Goal: Information Seeking & Learning: Check status

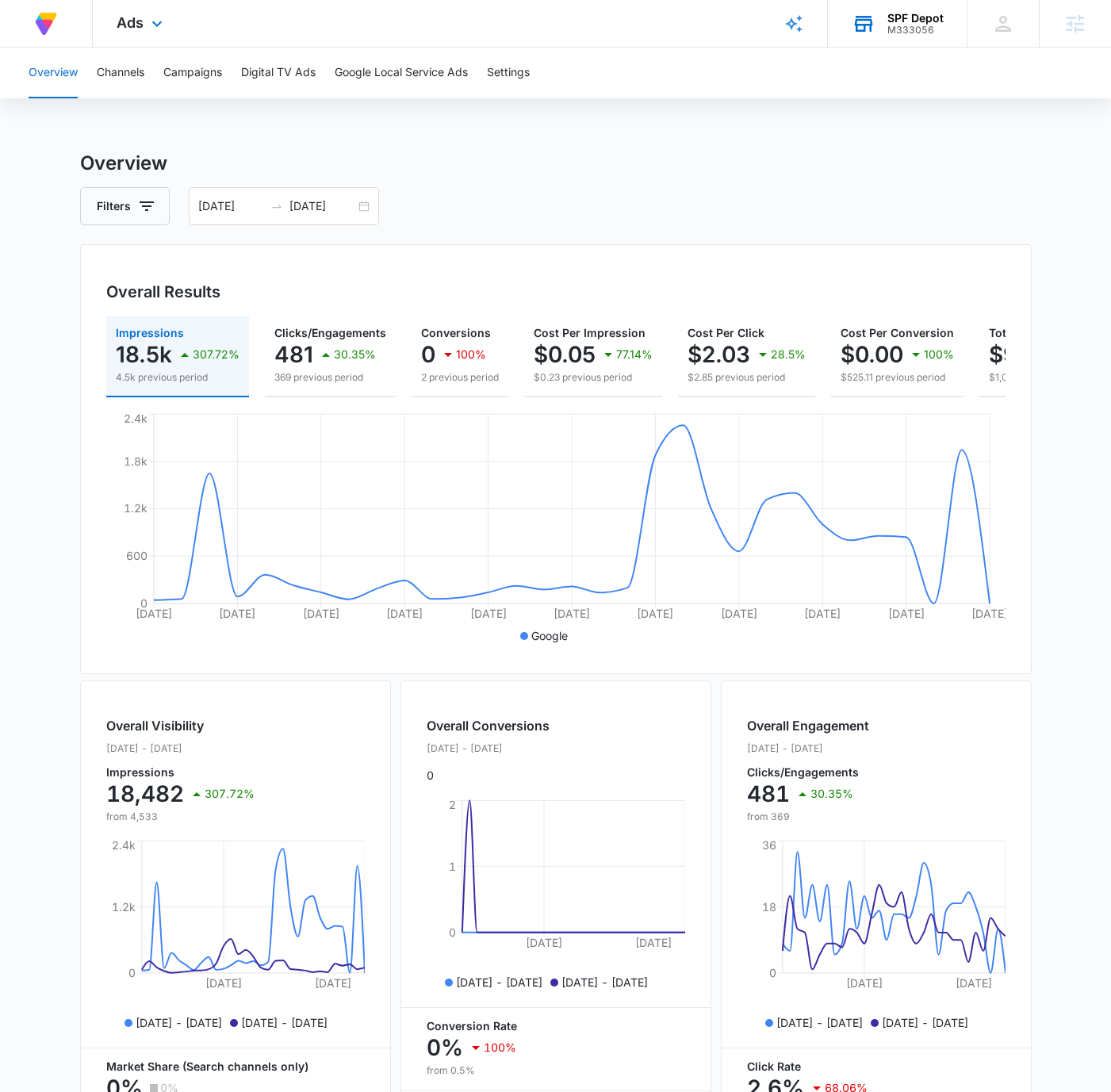
click at [898, 20] on div "SPF Depot" at bounding box center [916, 17] width 56 height 12
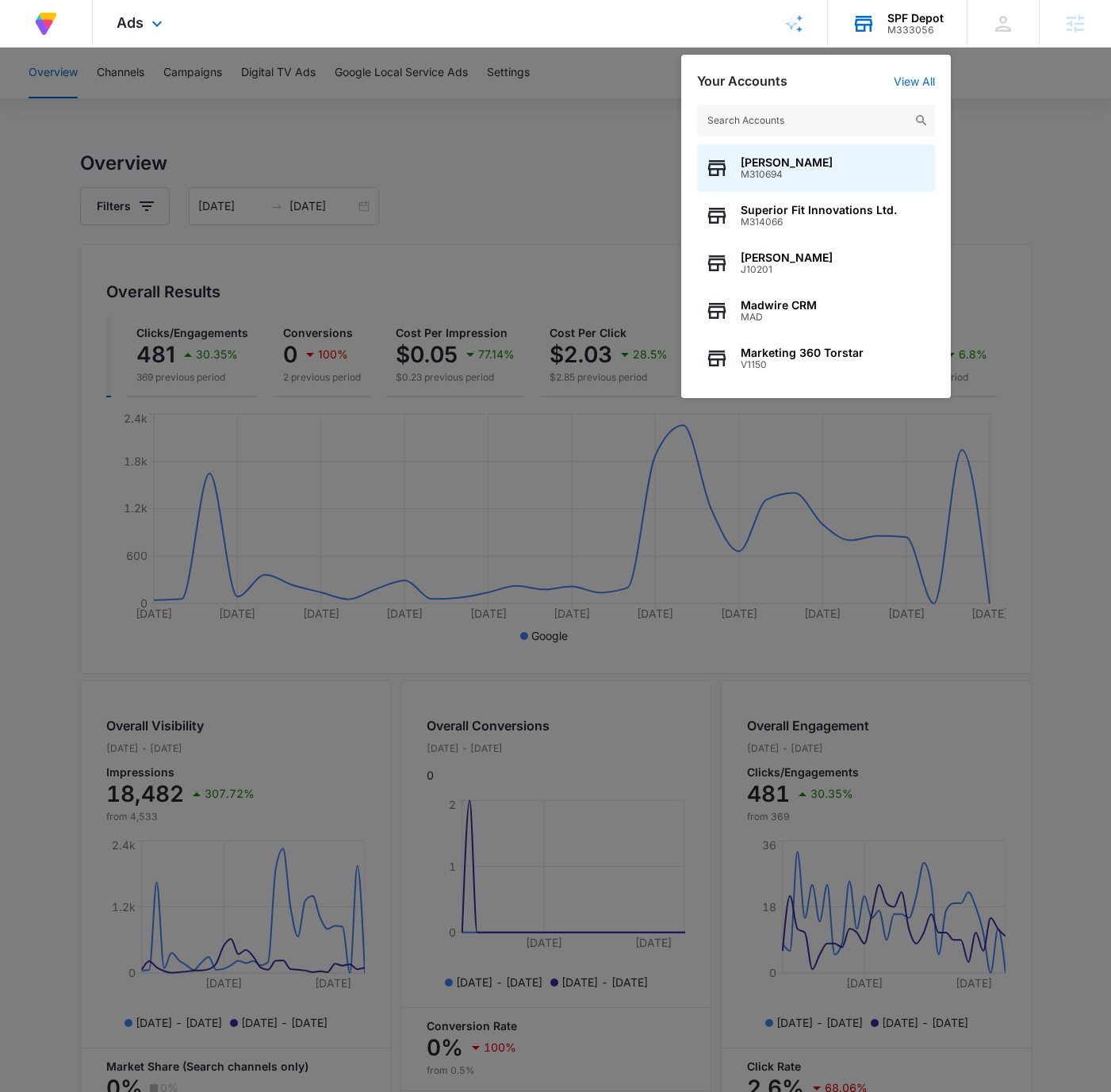
click at [836, 119] on input "text" at bounding box center [816, 120] width 238 height 31
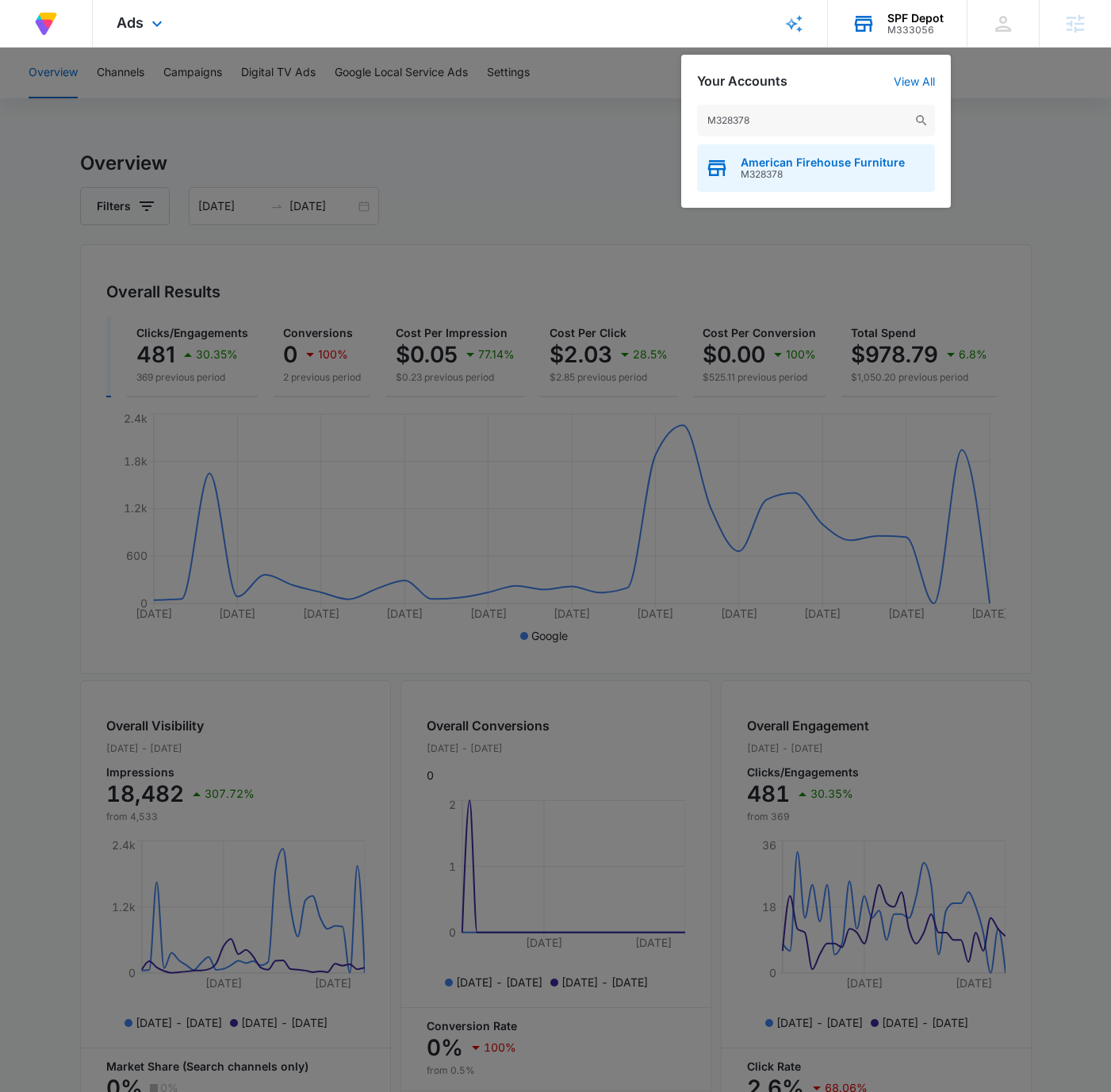
type input "M328378"
click at [831, 164] on span "American Firehouse Furniture" at bounding box center [822, 162] width 164 height 12
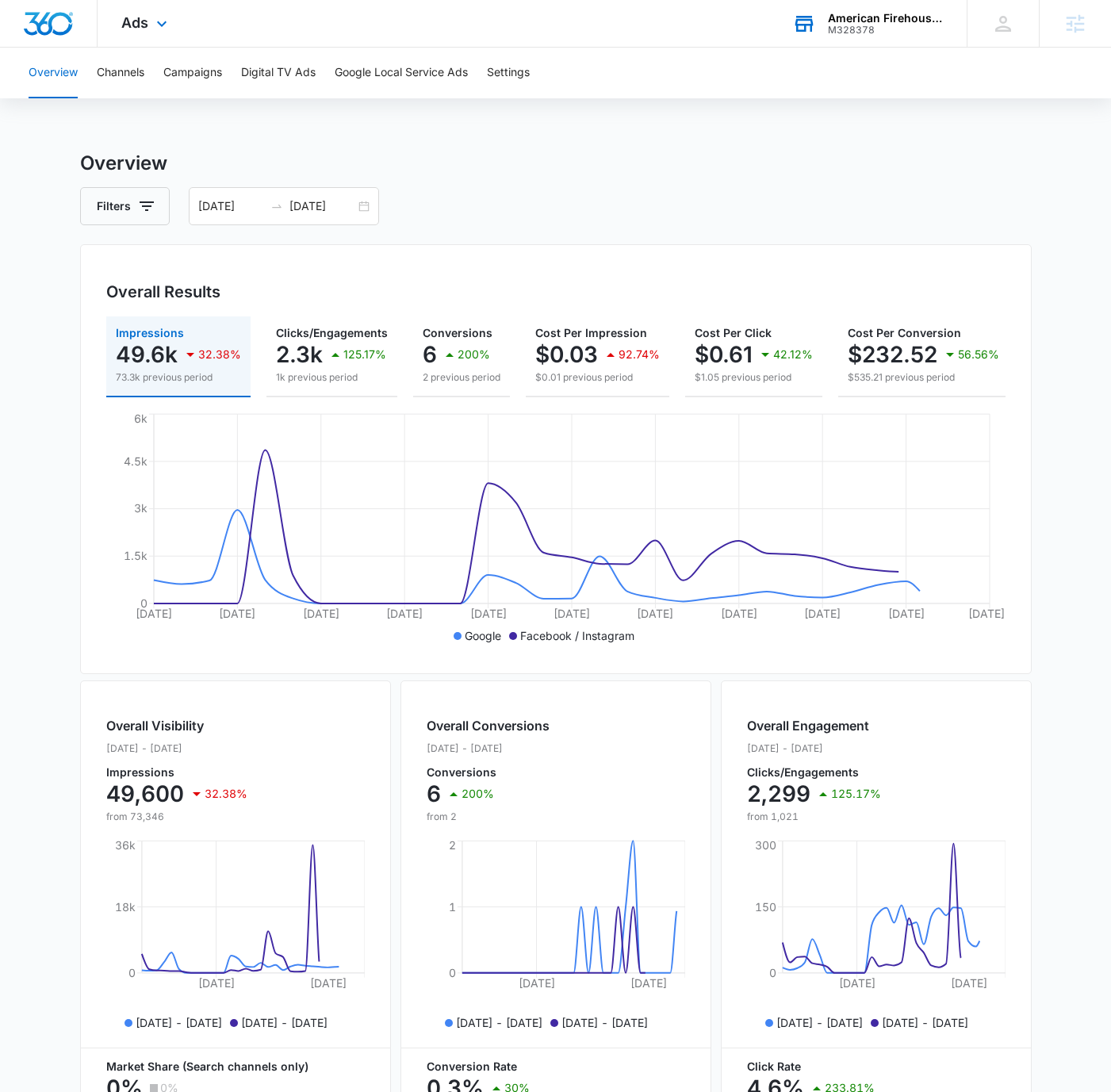
click at [869, 192] on div "Filters 08/31/2025 09/30/2025" at bounding box center [556, 206] width 952 height 38
click at [153, 20] on icon at bounding box center [162, 27] width 19 height 19
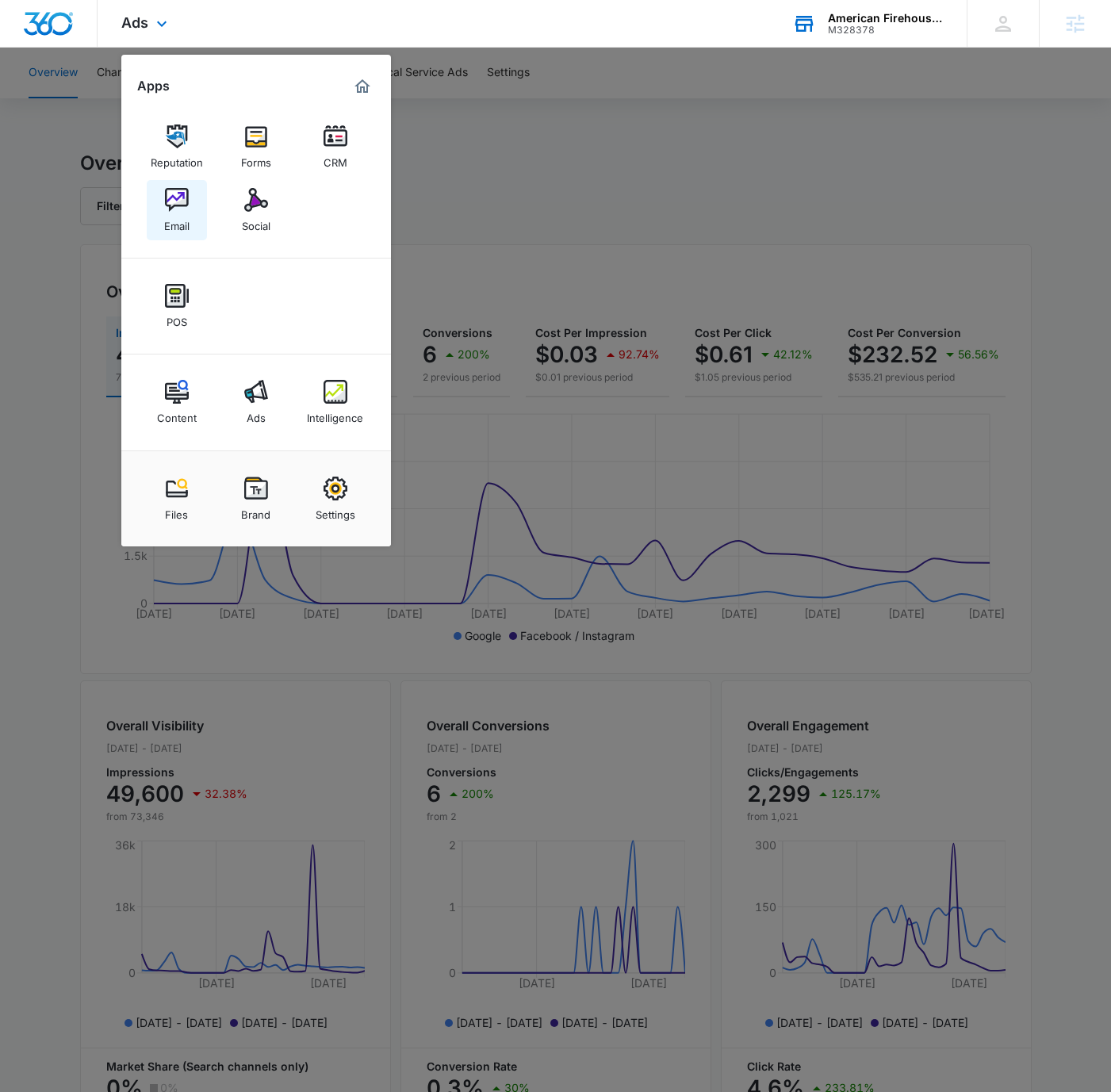
click at [176, 217] on div "Email" at bounding box center [177, 222] width 26 height 21
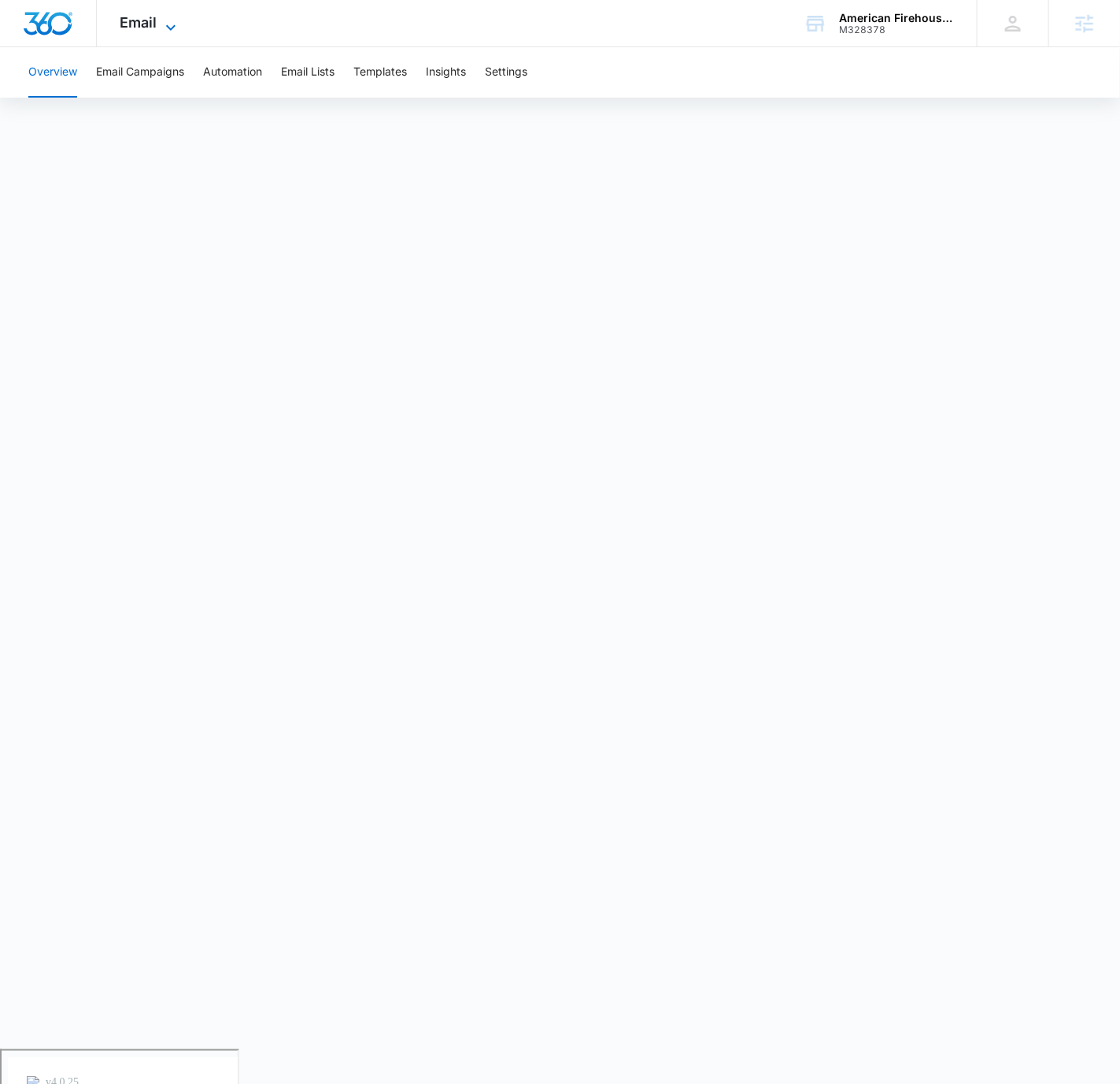
click at [151, 27] on span "Email" at bounding box center [138, 22] width 37 height 16
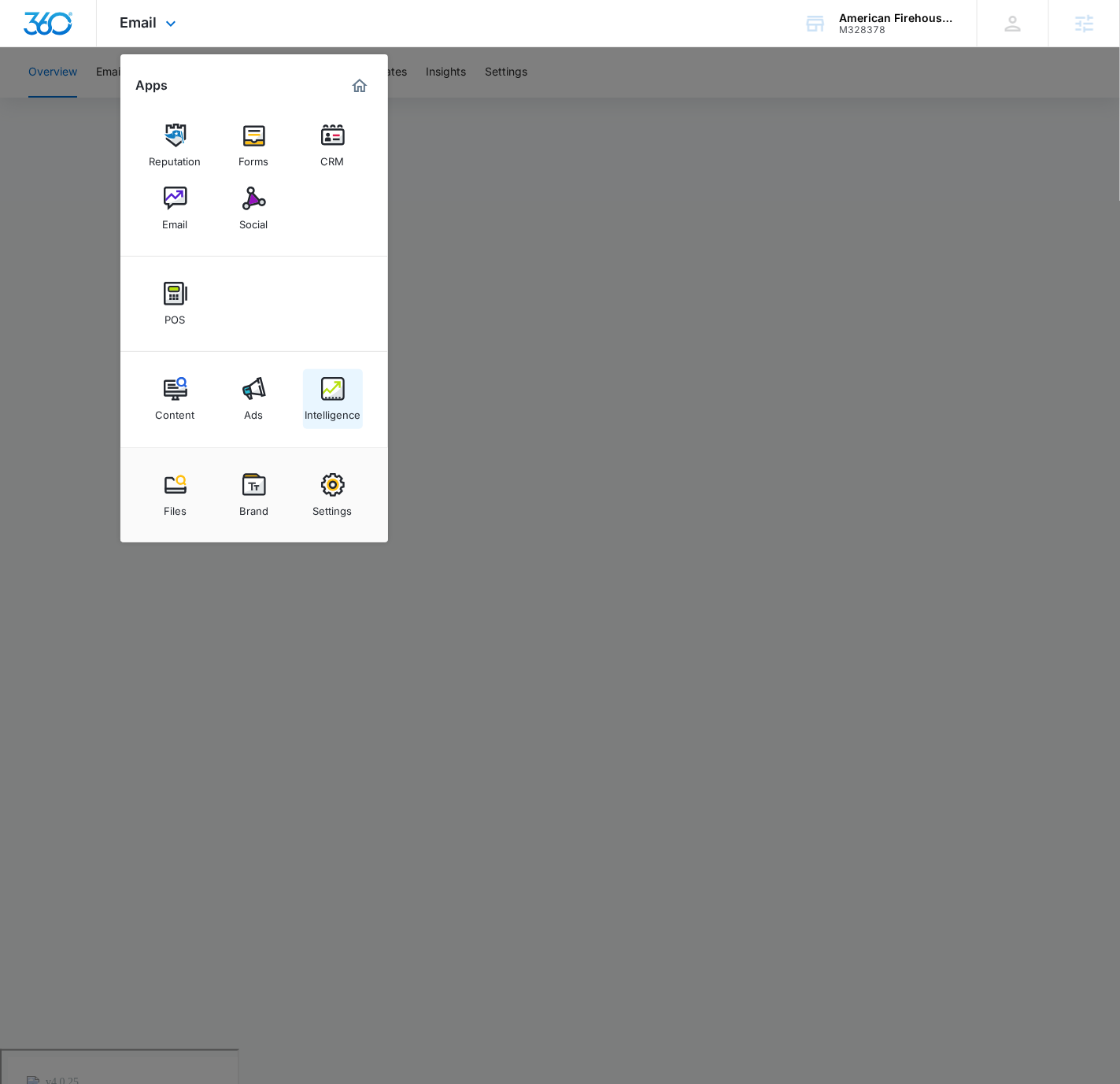
click at [334, 400] on div "Intelligence" at bounding box center [332, 410] width 56 height 20
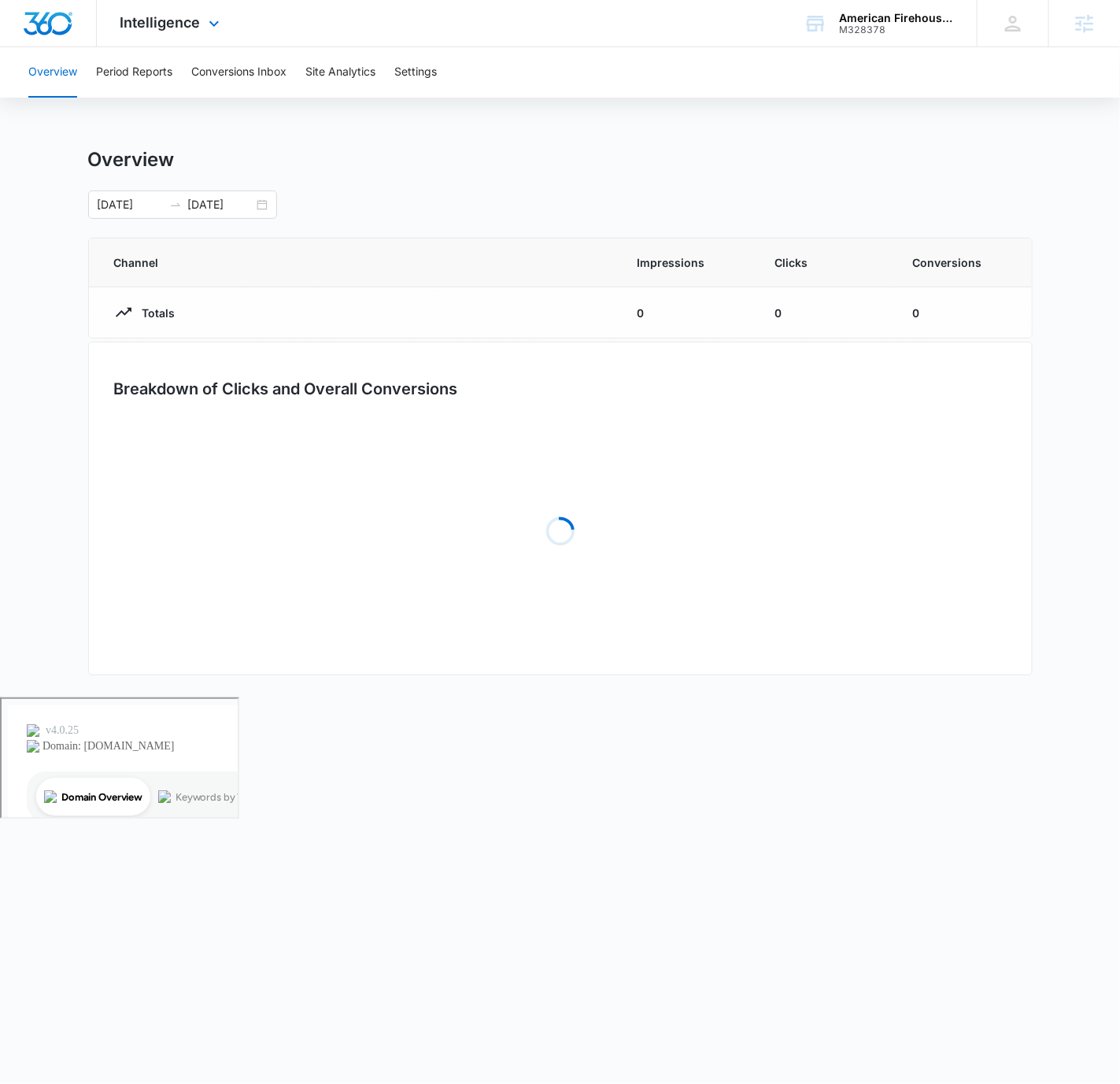
click at [111, 41] on div "Intelligence Apps Reputation Forms CRM Email Social POS Content Ads Intelligenc…" at bounding box center [172, 23] width 151 height 47
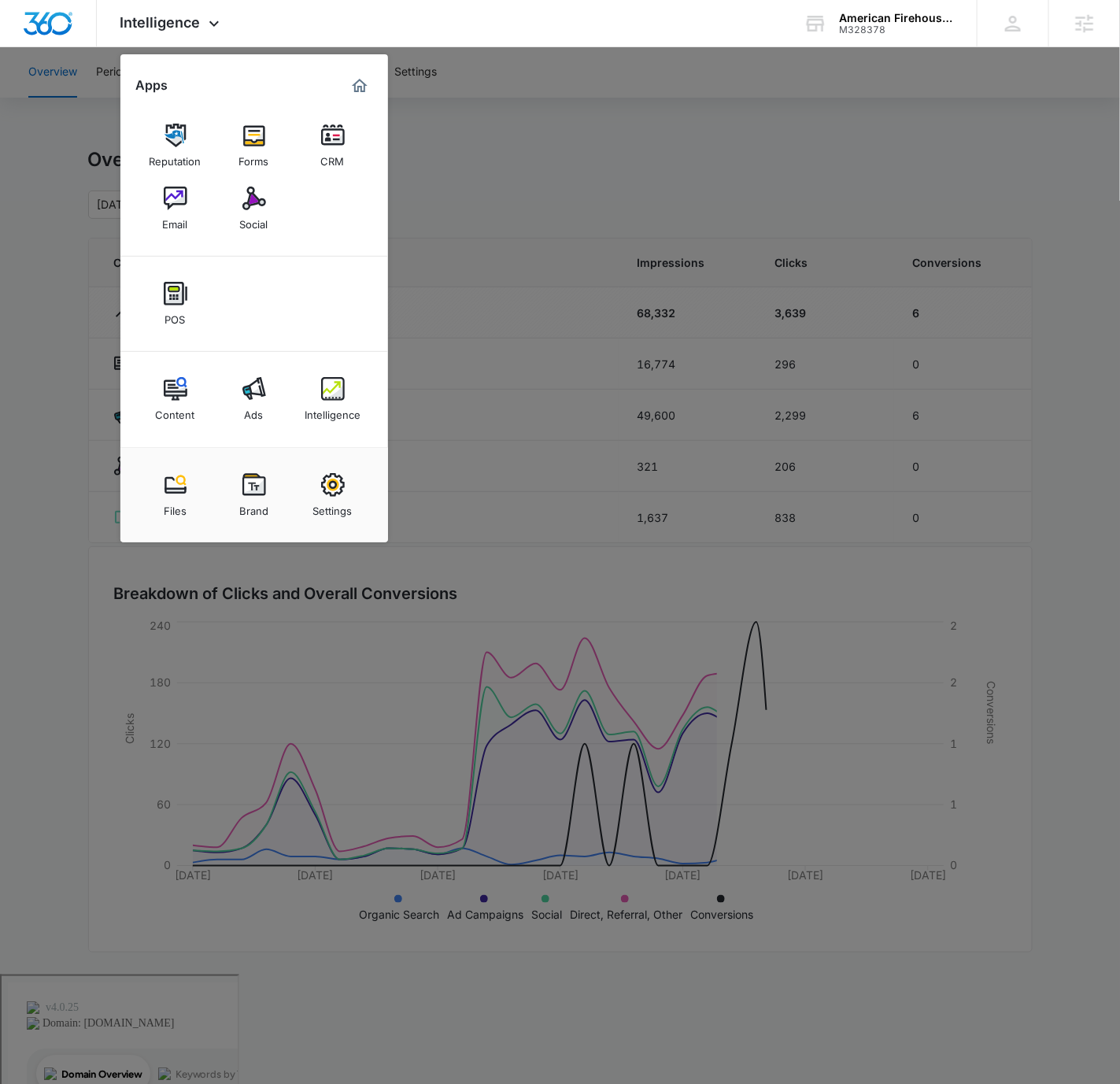
click at [78, 80] on div at bounding box center [560, 542] width 1120 height 1084
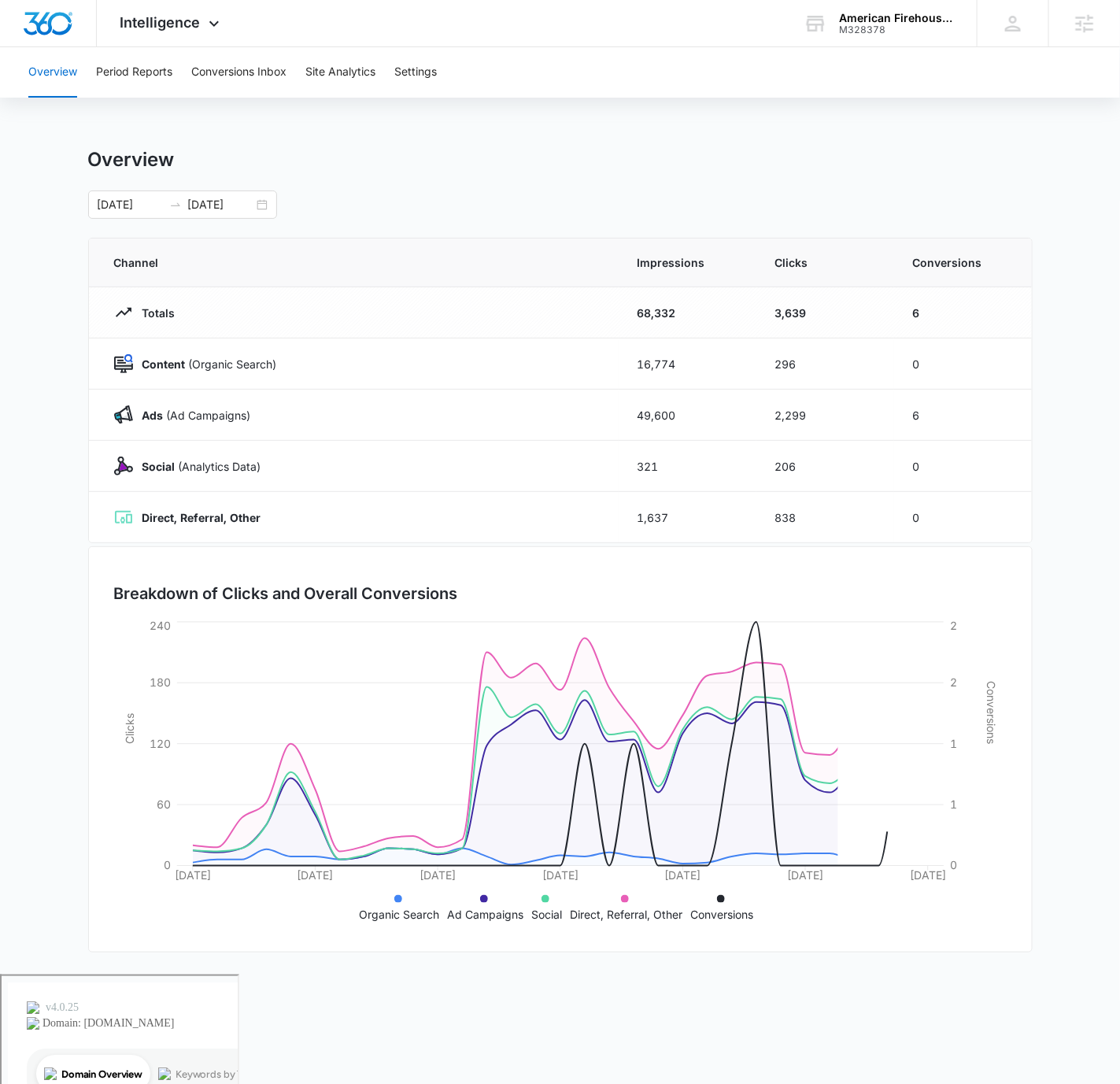
click at [93, 79] on div "Overview Period Reports Conversions Inbox Site Analytics Settings" at bounding box center [560, 73] width 1082 height 51
click at [150, 61] on button "Period Reports" at bounding box center [133, 73] width 76 height 51
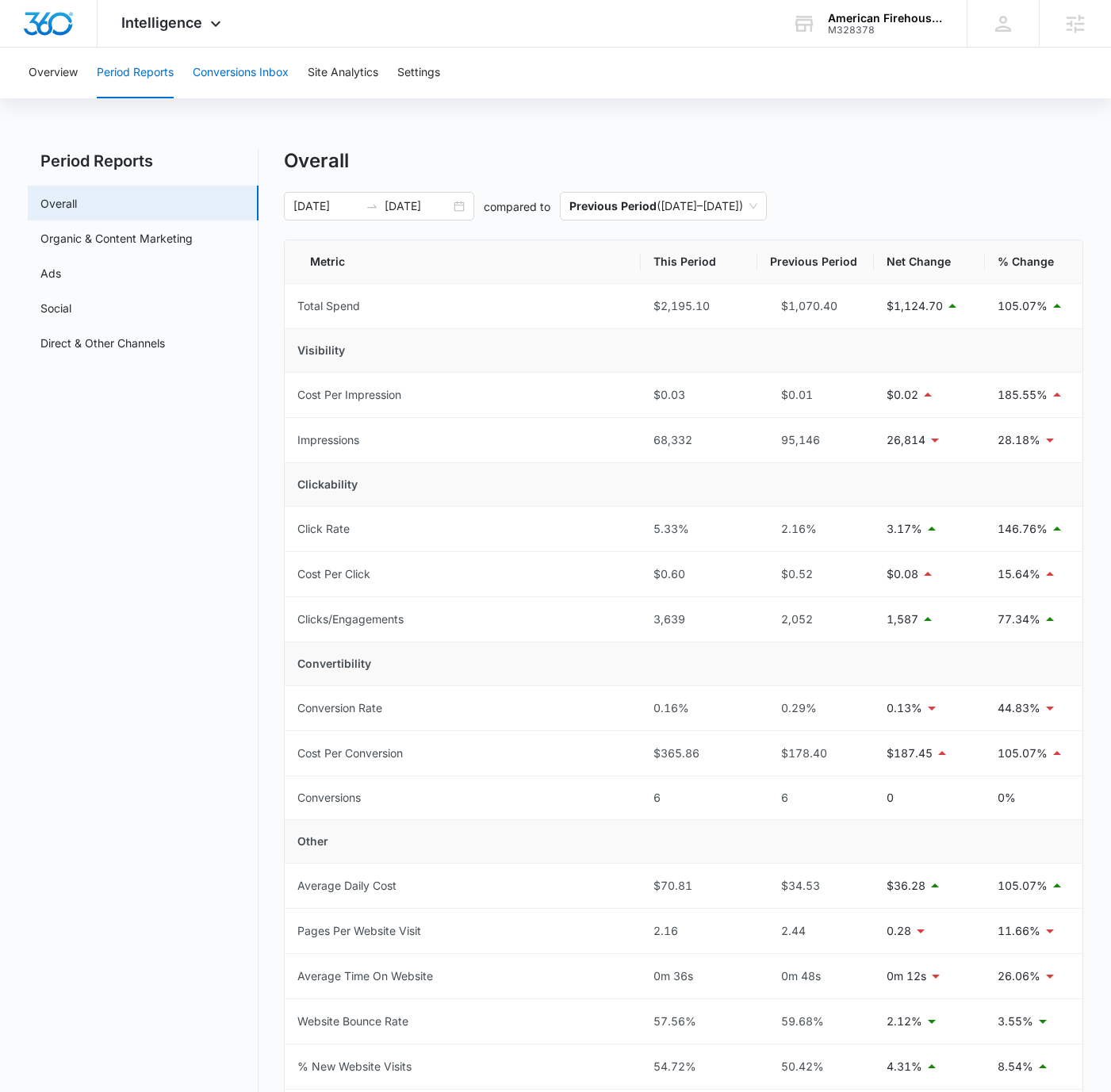
click at [266, 86] on button "Conversions Inbox" at bounding box center [241, 73] width 96 height 51
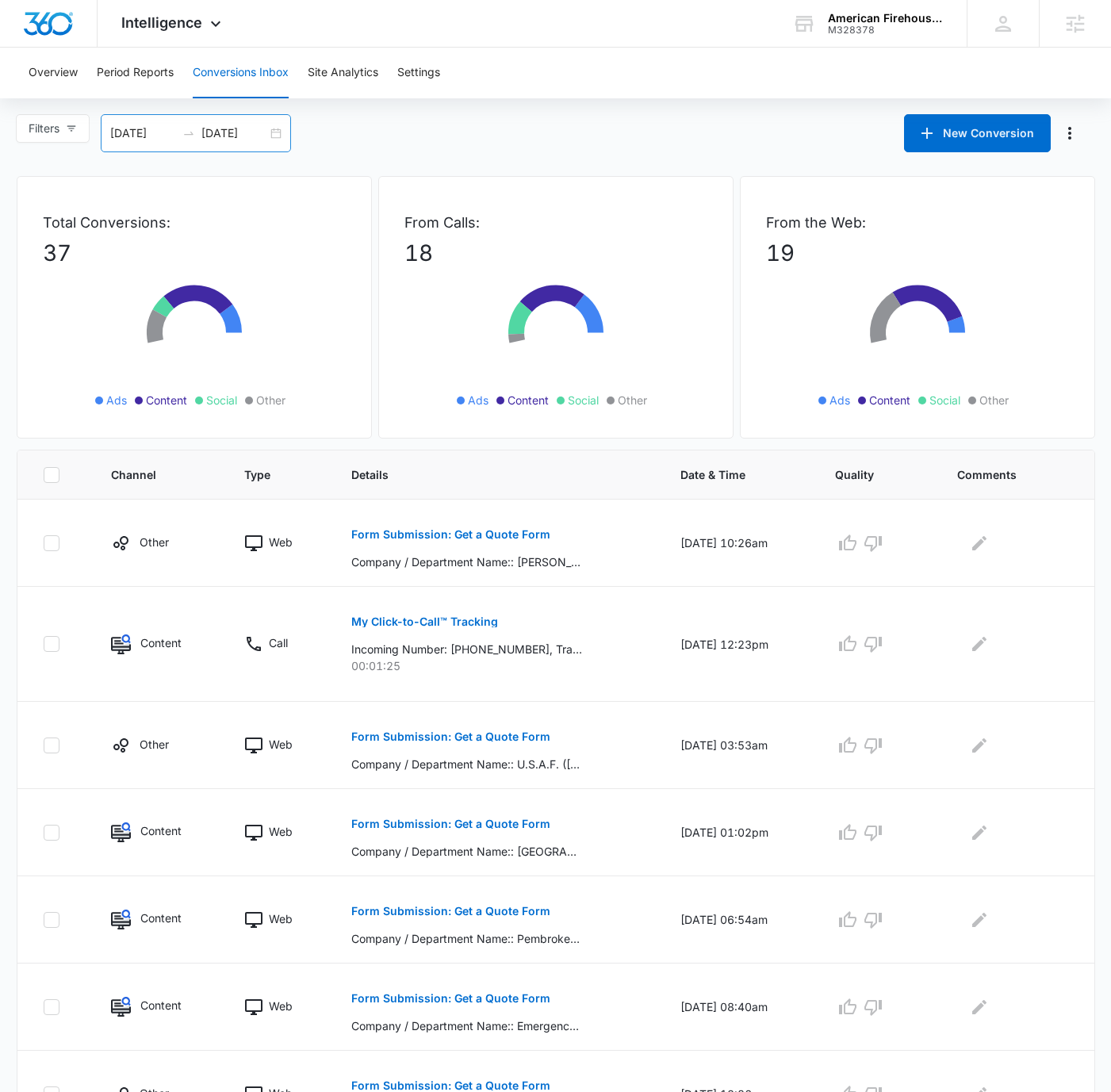
drag, startPoint x: 289, startPoint y: 125, endPoint x: 268, endPoint y: 131, distance: 21.8
click at [289, 125] on div "[DATE] [DATE]" at bounding box center [195, 133] width 191 height 38
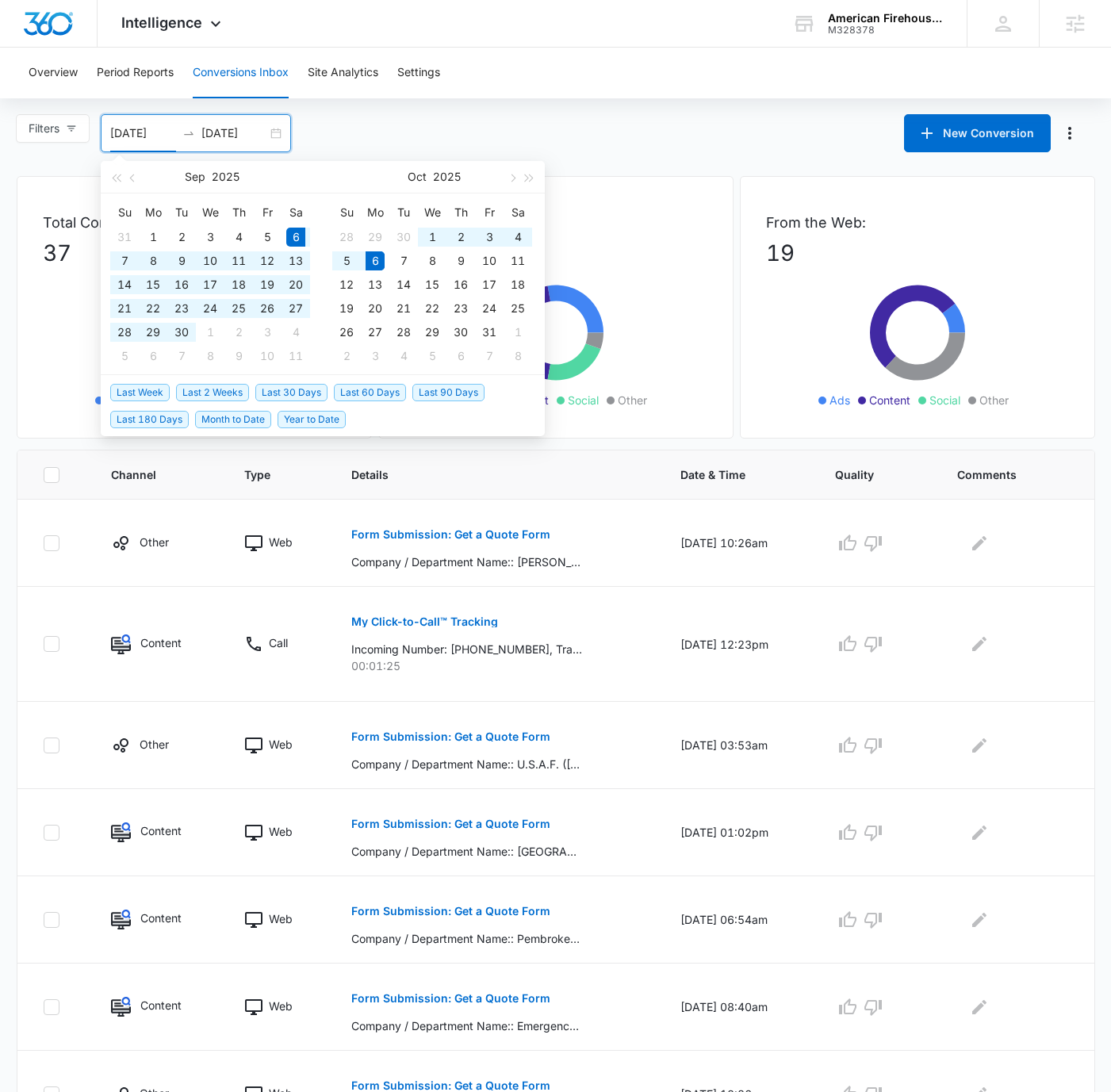
click at [302, 386] on span "Last 30 Days" at bounding box center [292, 392] width 73 height 17
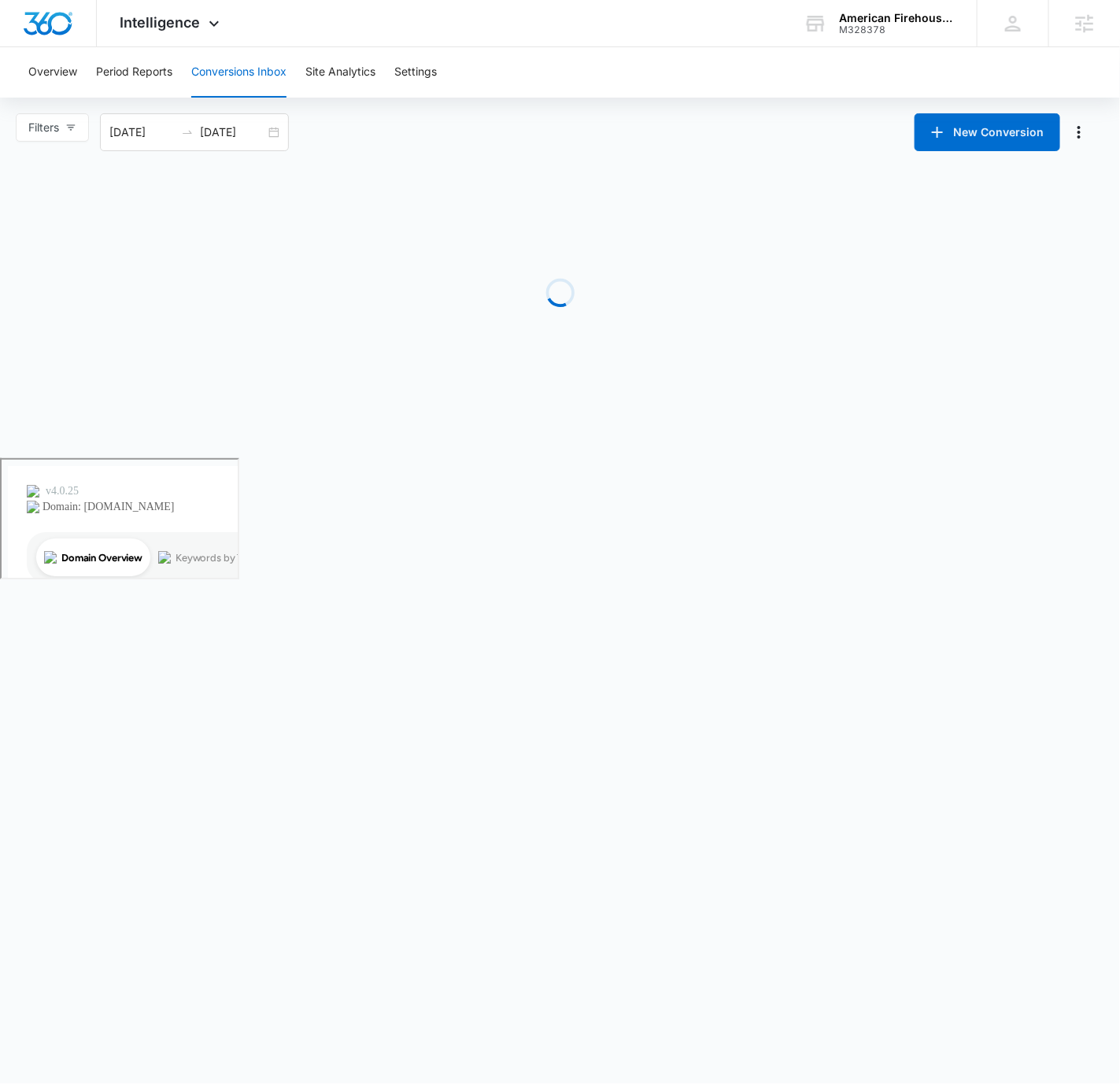
click at [618, 96] on div "Overview Period Reports Conversions Inbox Site Analytics Settings" at bounding box center [560, 73] width 1082 height 51
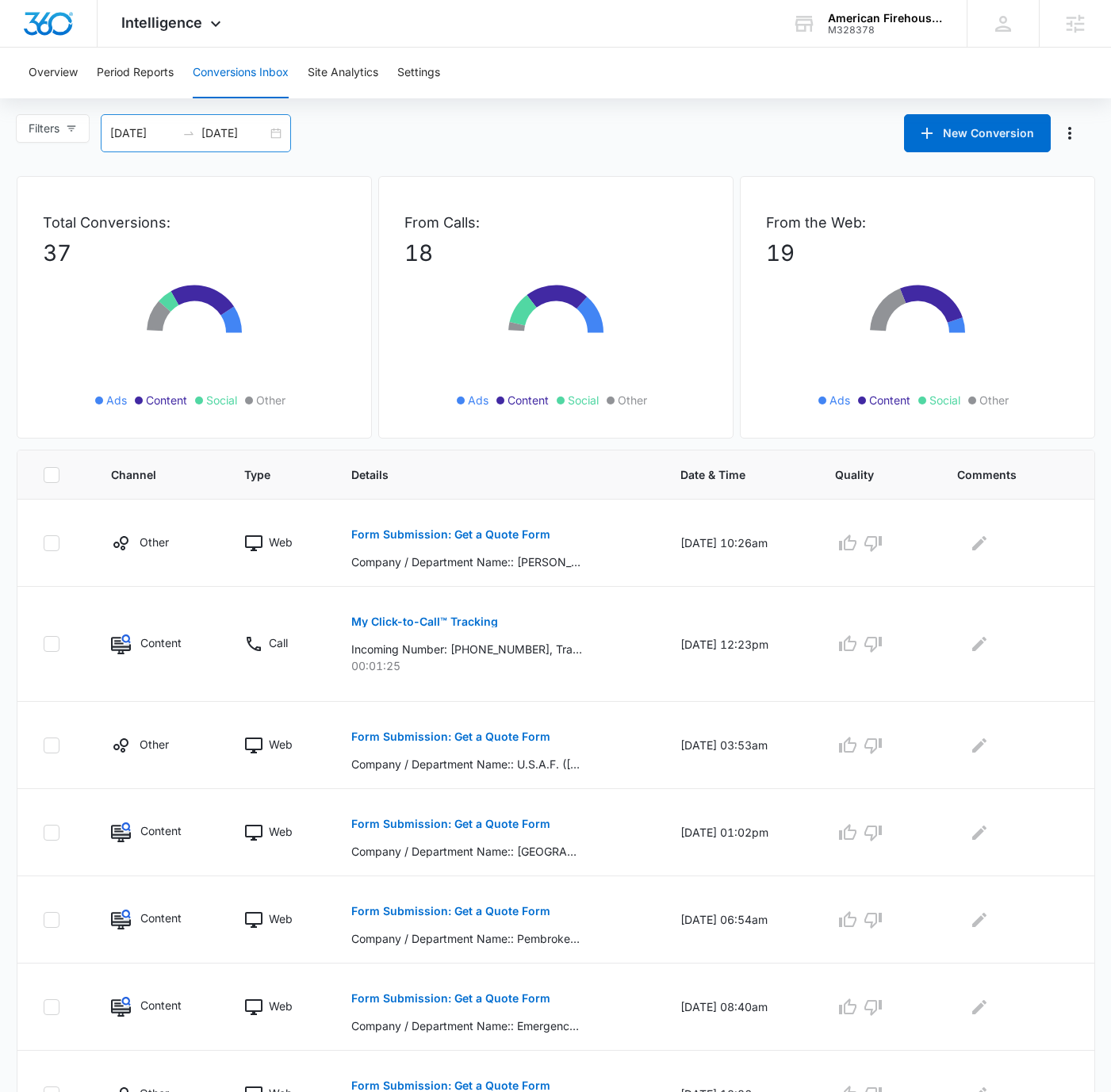
click at [125, 134] on input "[DATE]" at bounding box center [144, 133] width 66 height 17
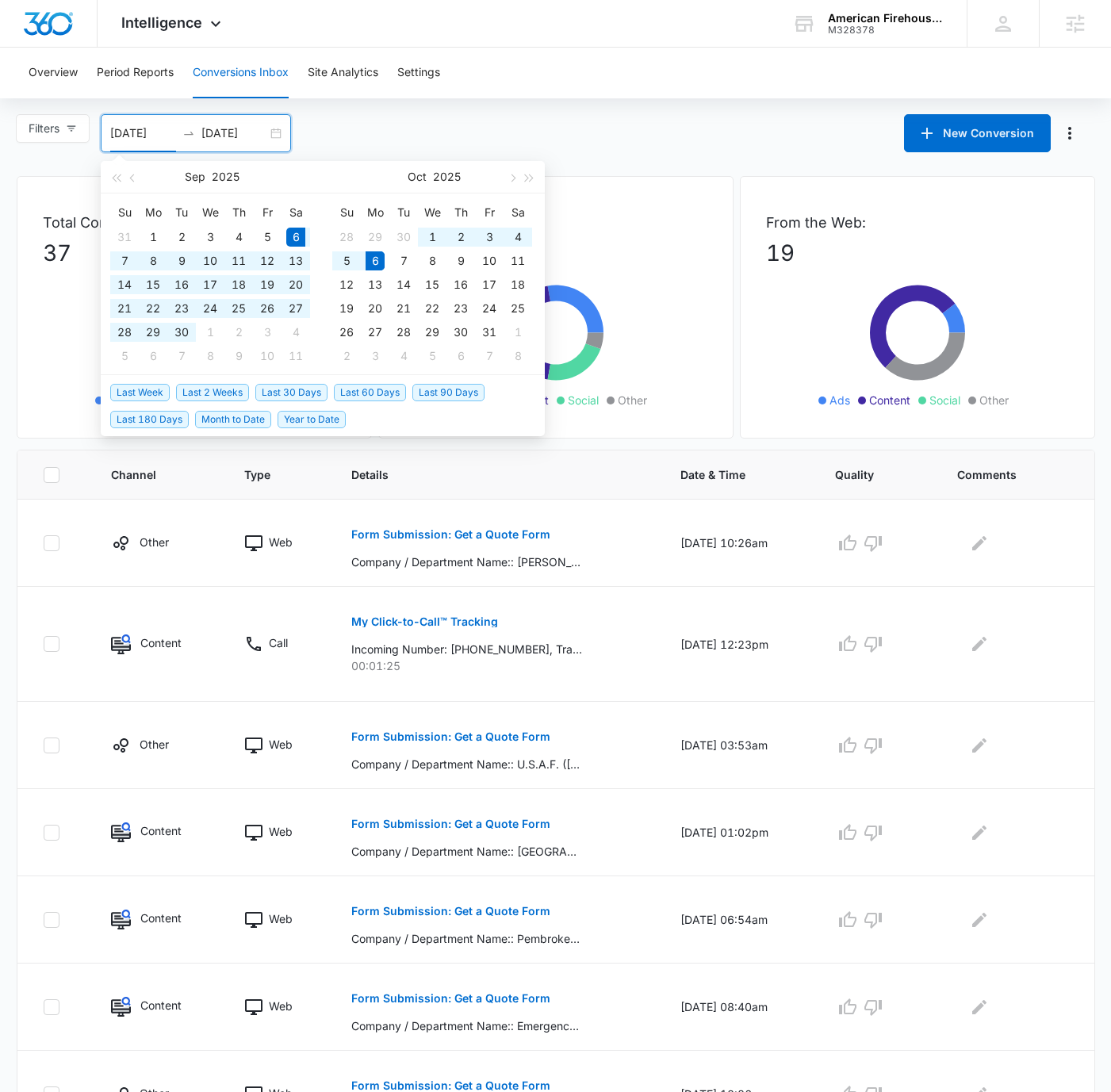
click at [923, 96] on div "Overview Period Reports Conversions Inbox Site Analytics Settings" at bounding box center [555, 73] width 1073 height 51
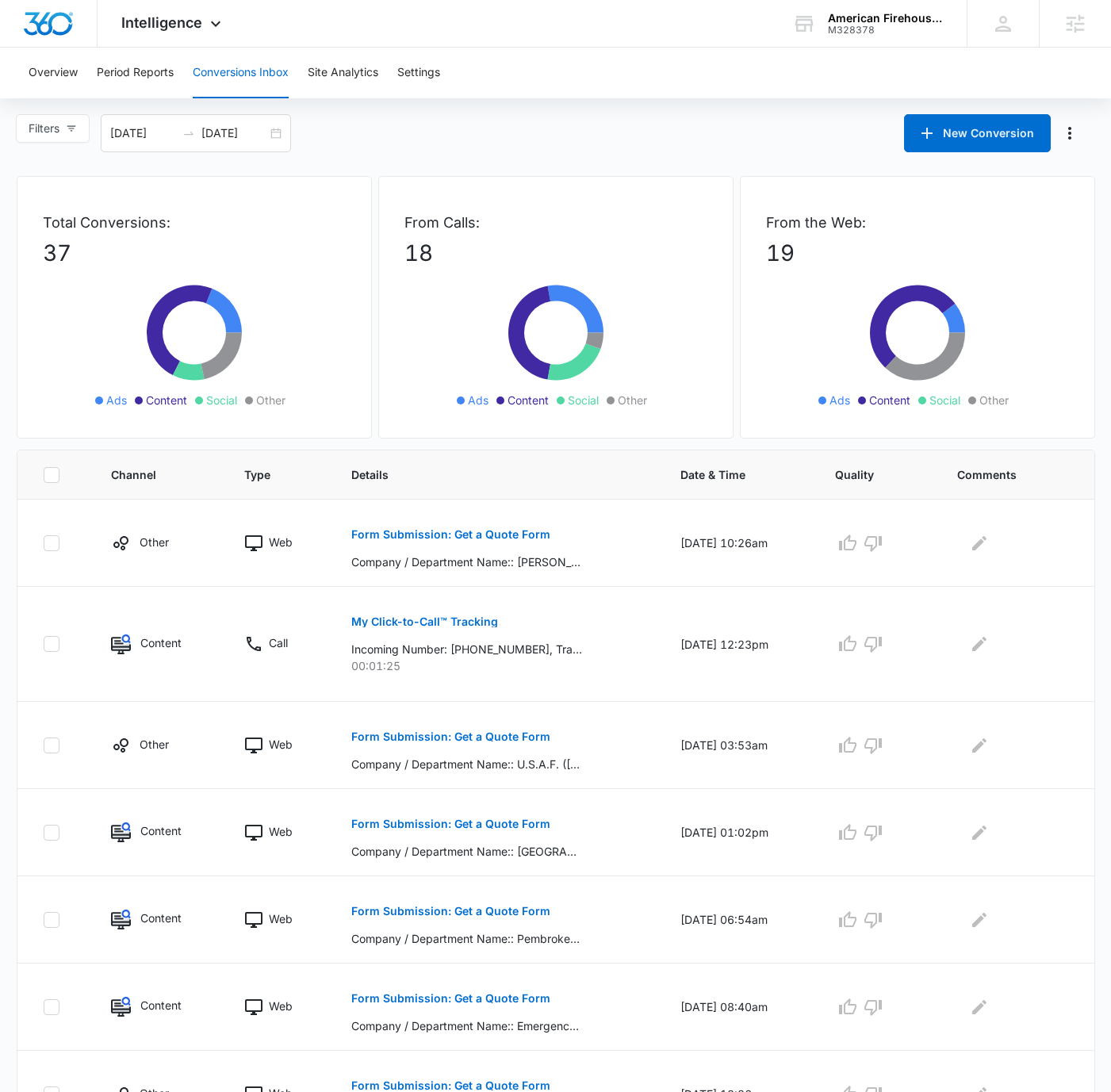
click at [601, 114] on div "Filters [DATE] [DATE] New Conversion [DATE] Su Mo Tu We Th Fr Sa 31 1 2 3 4 5 6…" at bounding box center [555, 133] width 1111 height 38
click at [271, 151] on div "[DATE] [DATE]" at bounding box center [195, 133] width 191 height 38
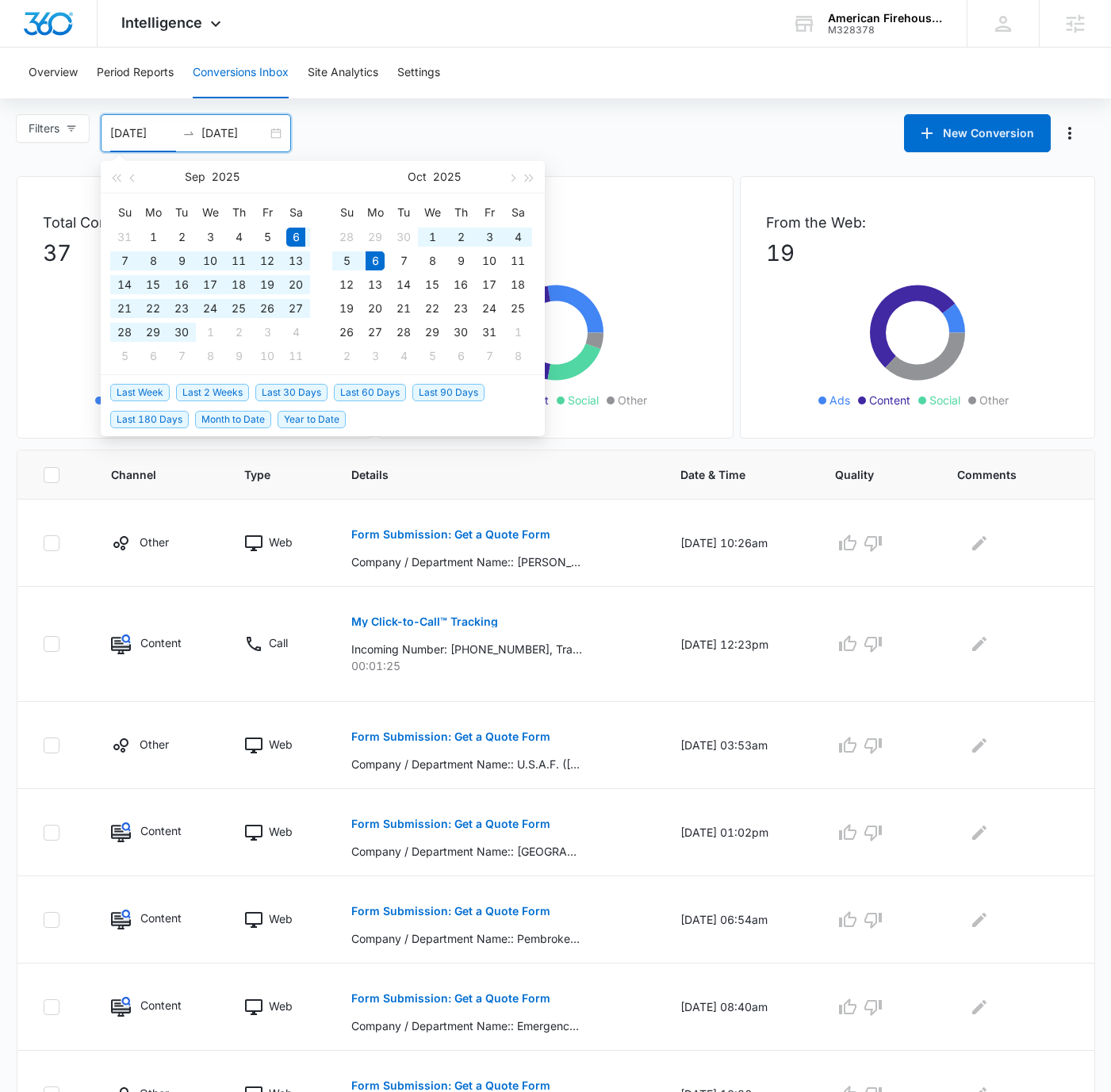
click at [153, 384] on span "Last Week" at bounding box center [140, 392] width 59 height 17
type input "[DATE]"
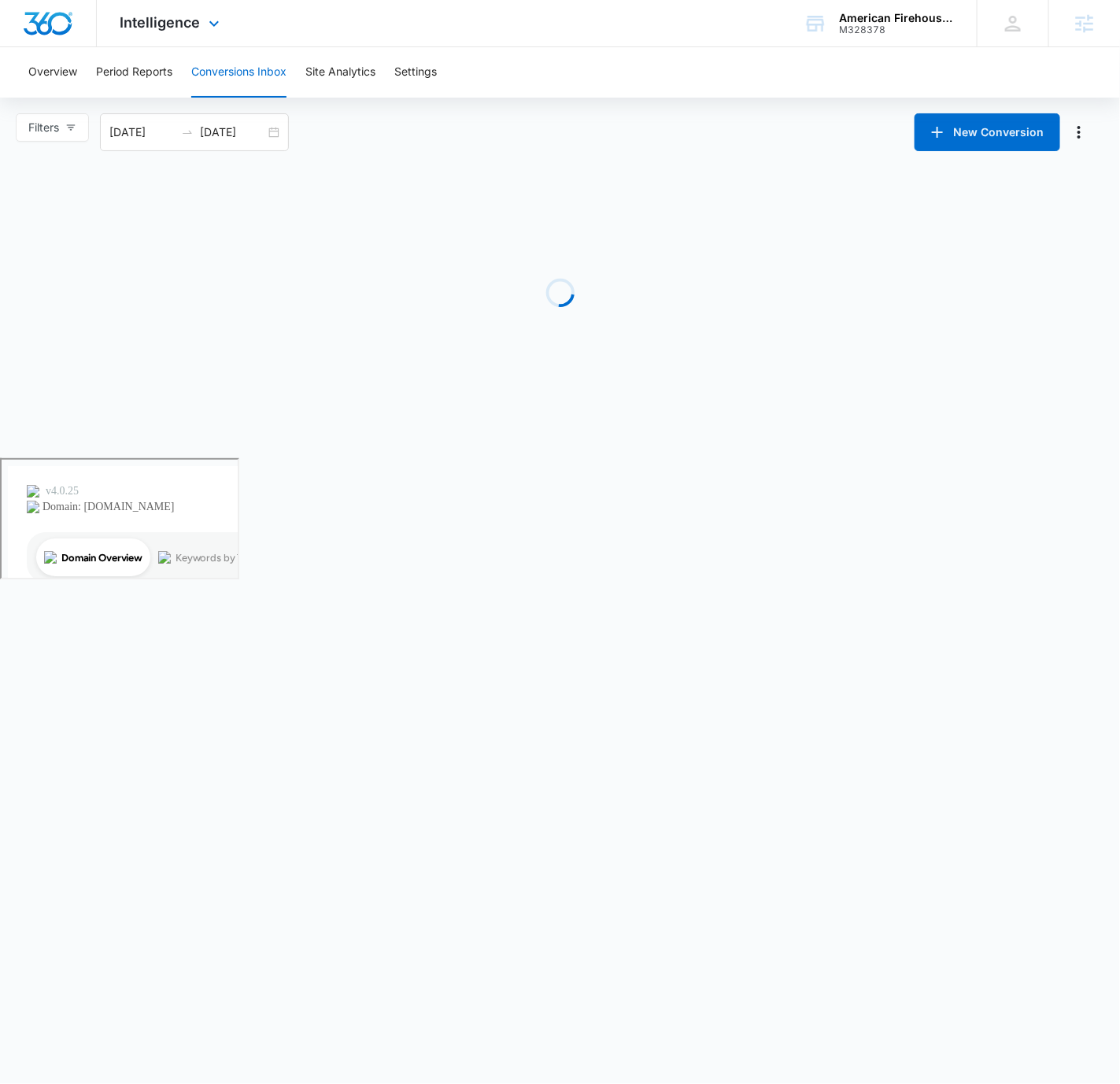
click at [758, 42] on div "Intelligence Apps Reputation Forms CRM Email Social POS Content Ads Intelligenc…" at bounding box center [560, 24] width 1120 height 47
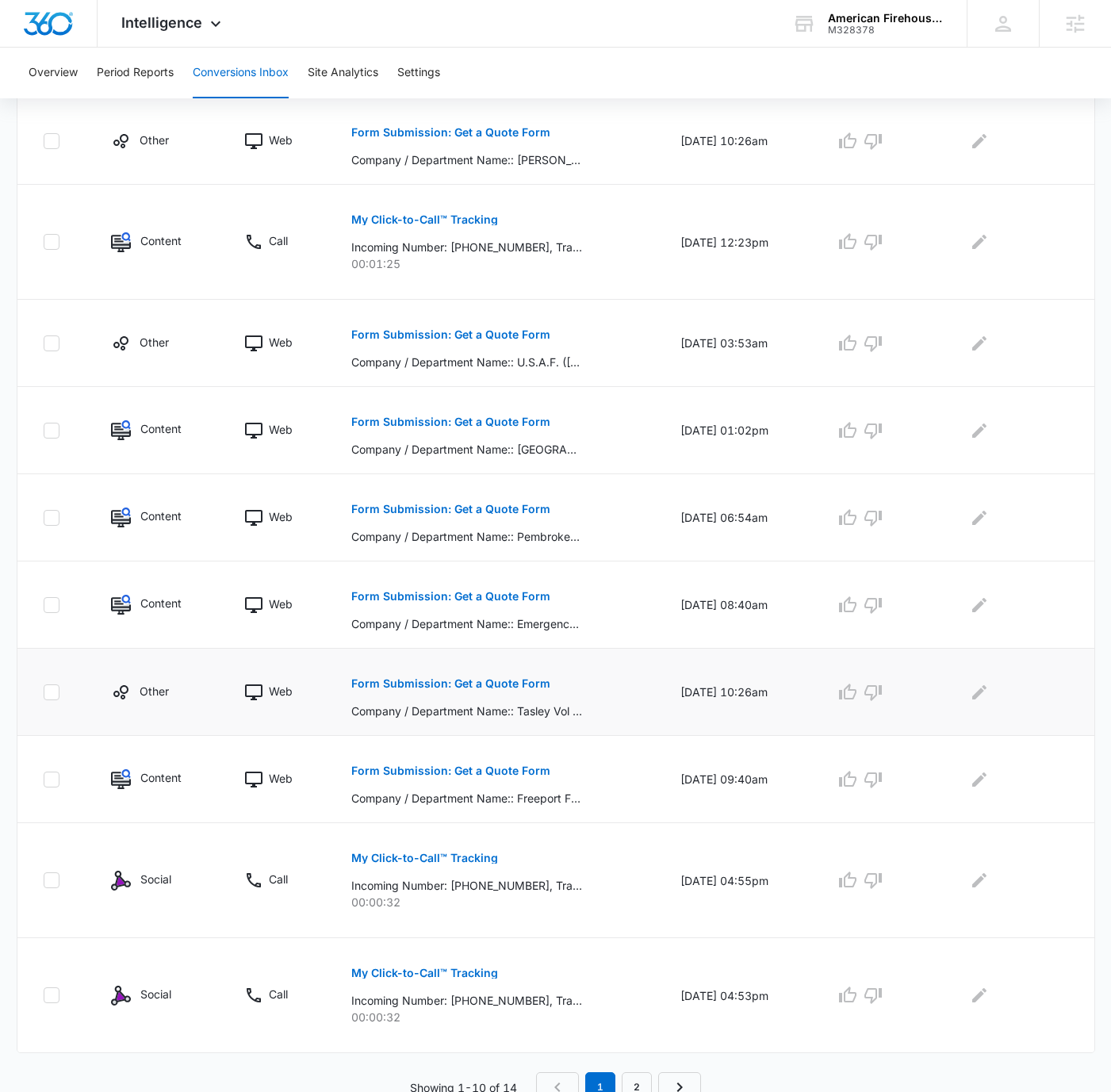
scroll to position [409, 0]
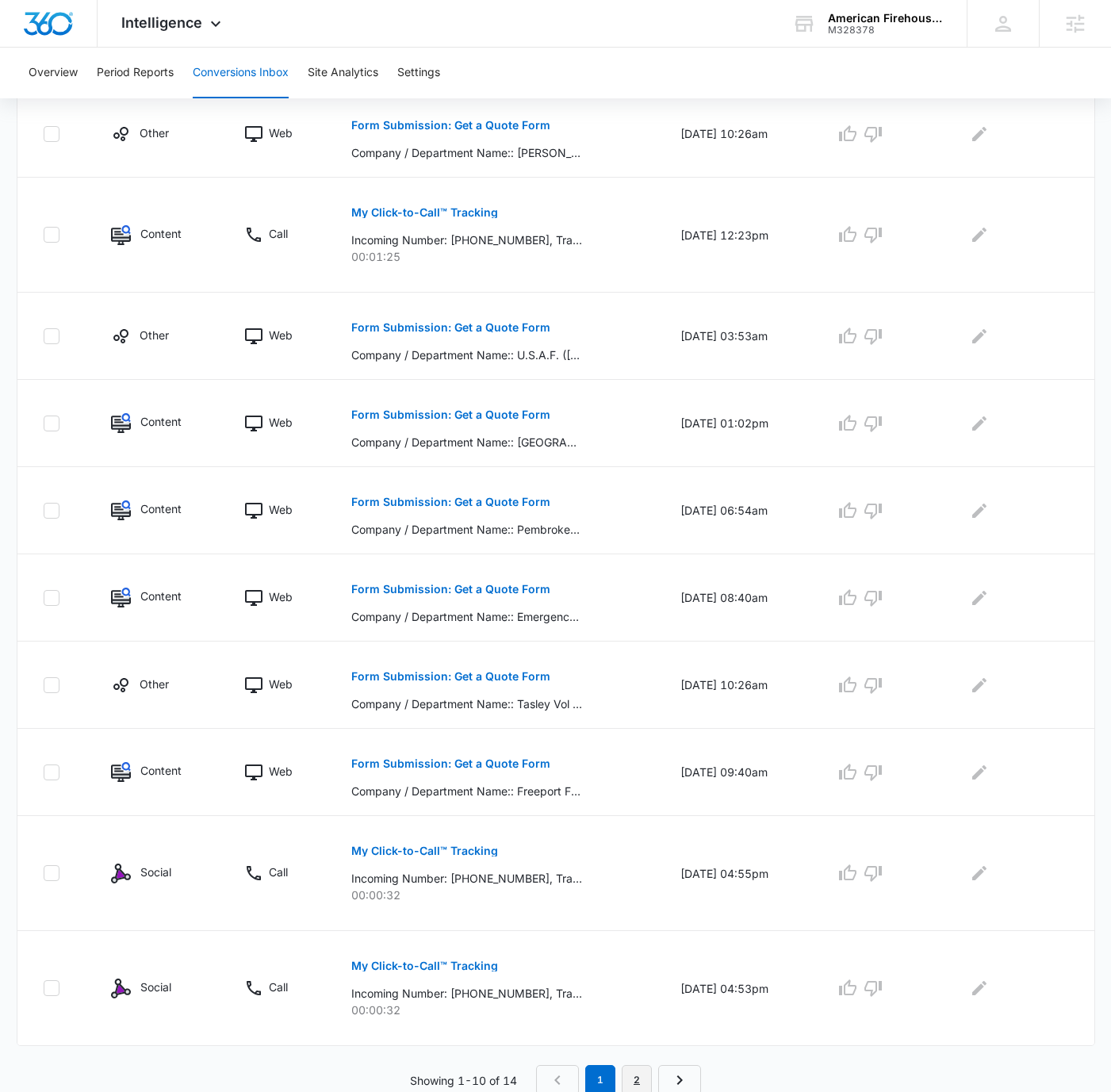
click at [638, 1065] on link "2" at bounding box center [637, 1080] width 31 height 31
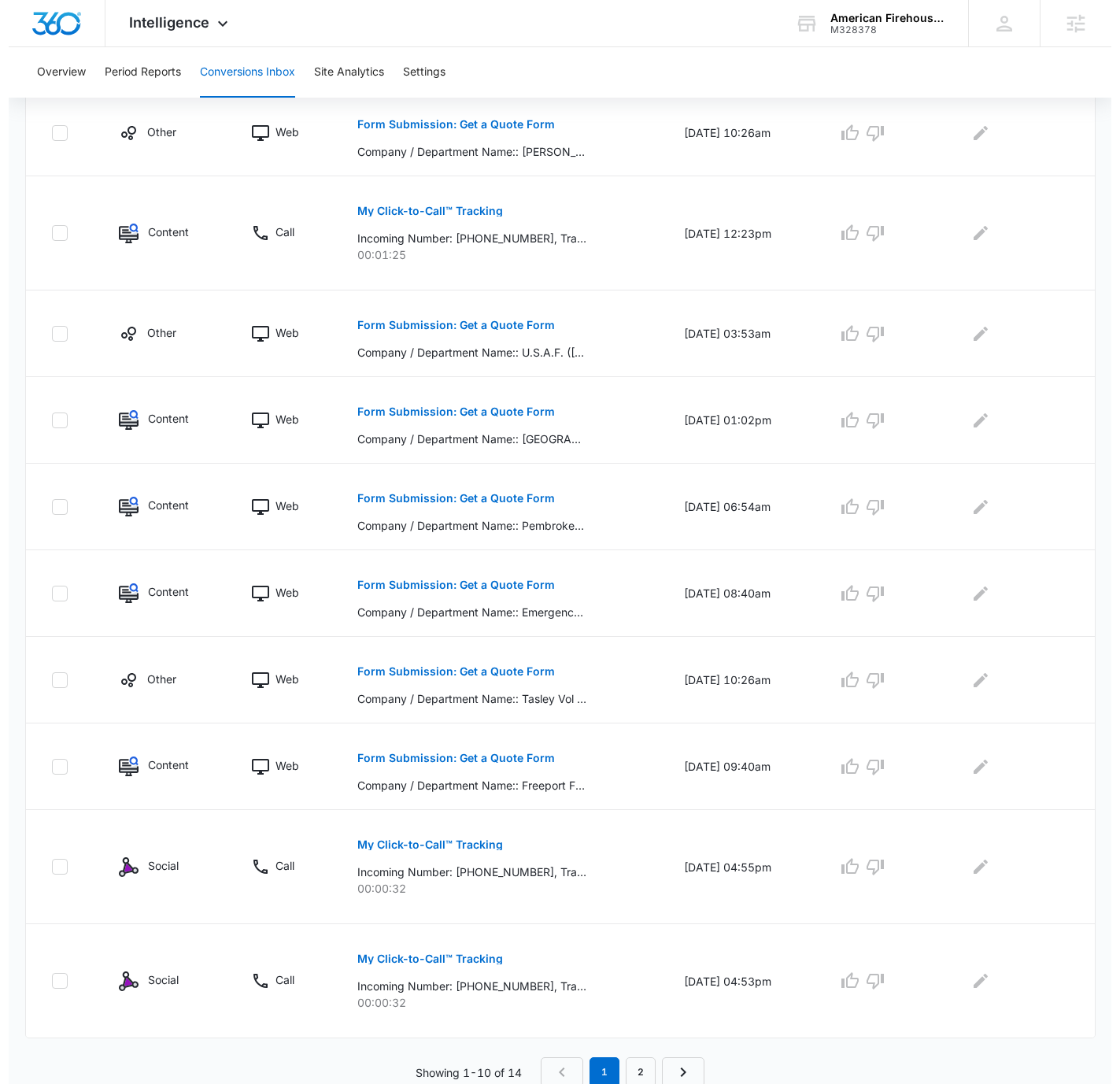
scroll to position [0, 0]
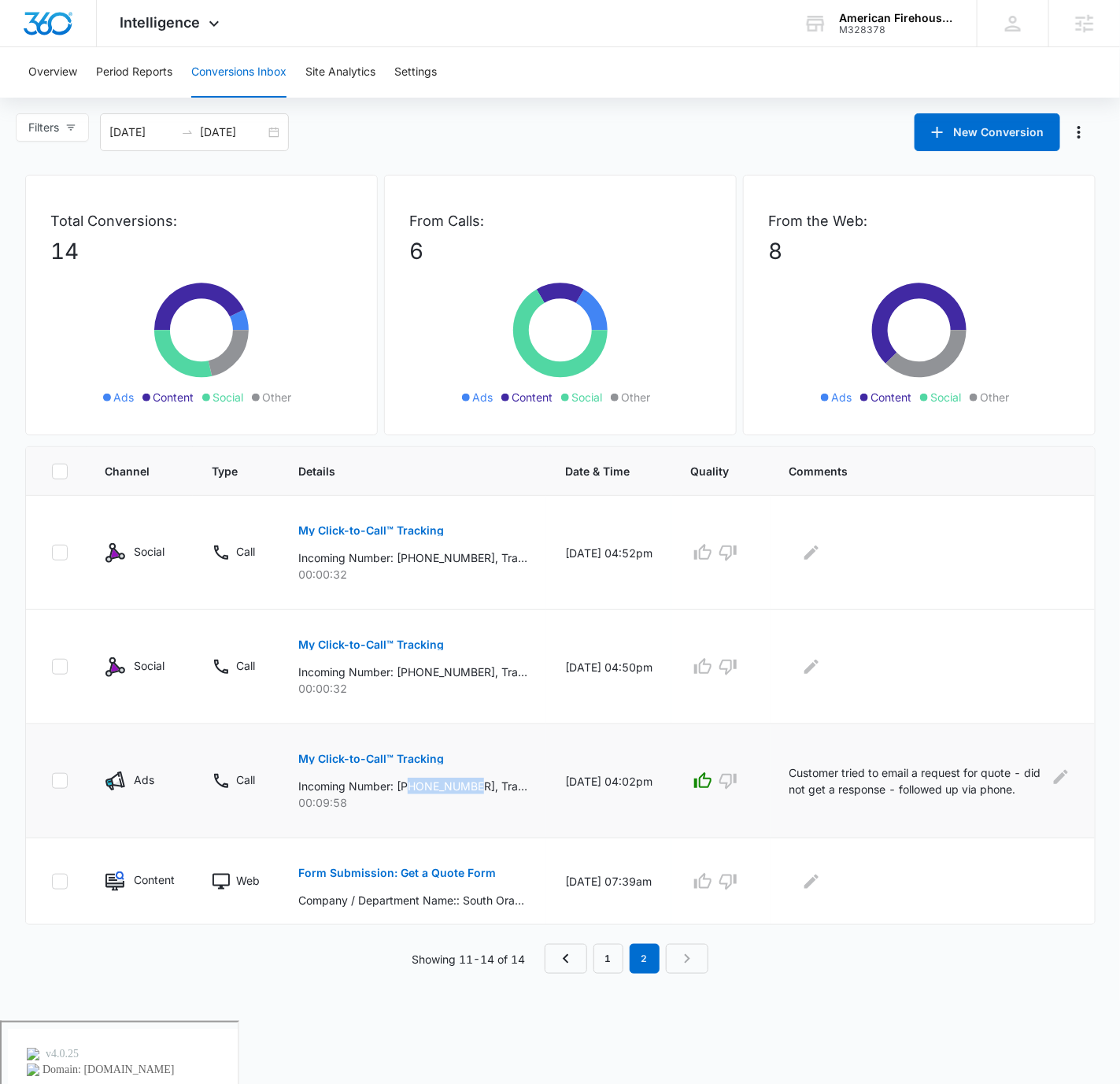
drag, startPoint x: 410, startPoint y: 784, endPoint x: 480, endPoint y: 782, distance: 70.0
click at [480, 782] on p "Incoming Number: [PHONE_NUMBER], Tracking Number: [PHONE_NUMBER], Ring To: [PHO…" at bounding box center [413, 786] width 229 height 16
copy p "3303421860"
click at [406, 757] on p "My Click-to-Call™ Tracking" at bounding box center [371, 758] width 146 height 11
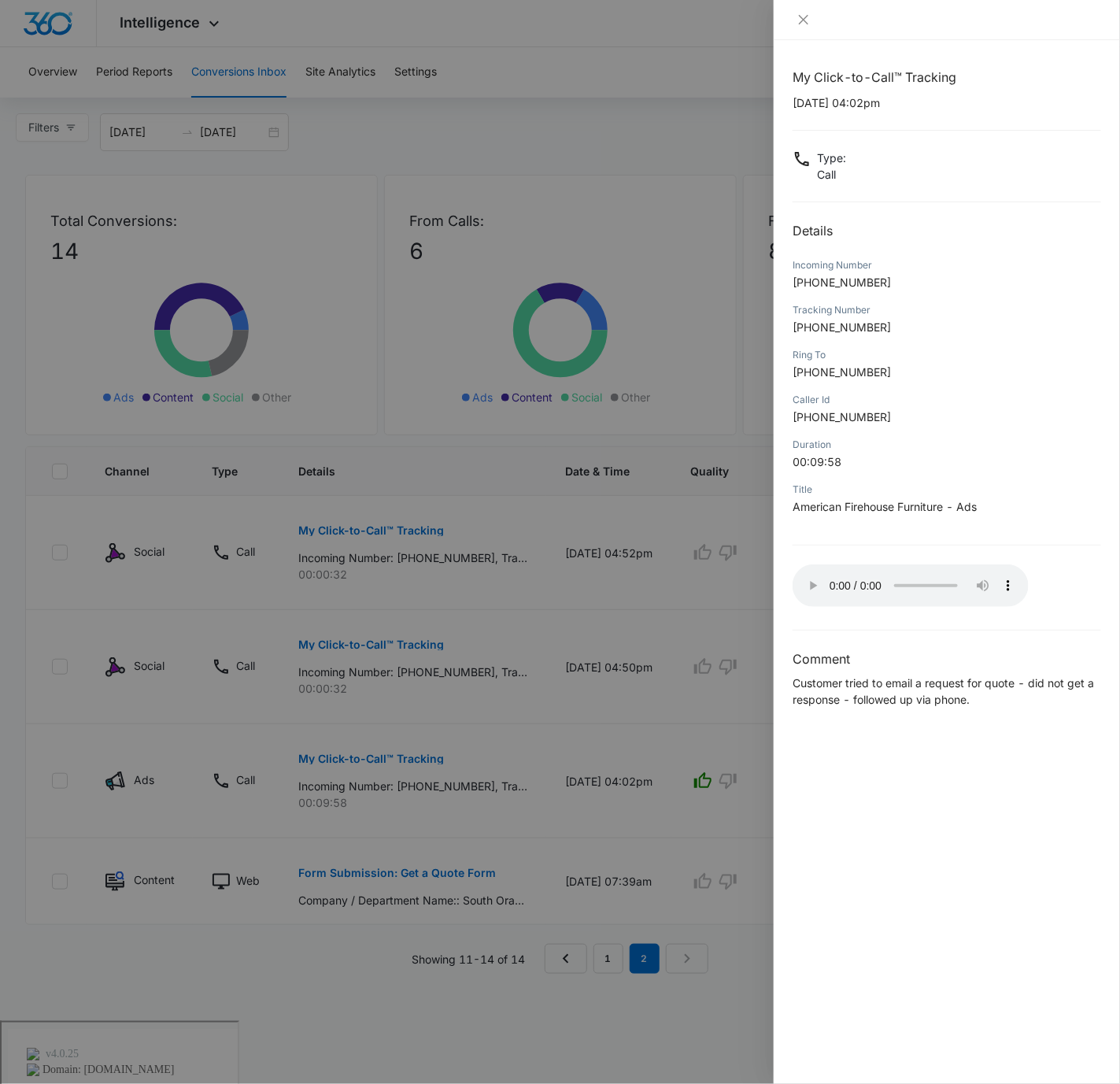
click at [836, 38] on div at bounding box center [946, 20] width 346 height 40
click at [803, 16] on icon "close" at bounding box center [803, 19] width 12 height 12
